Goal: Transaction & Acquisition: Purchase product/service

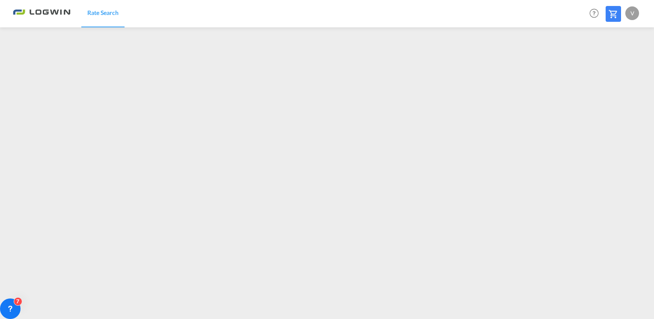
click at [614, 12] on md-icon at bounding box center [613, 14] width 10 height 10
